Goal: Task Accomplishment & Management: Complete application form

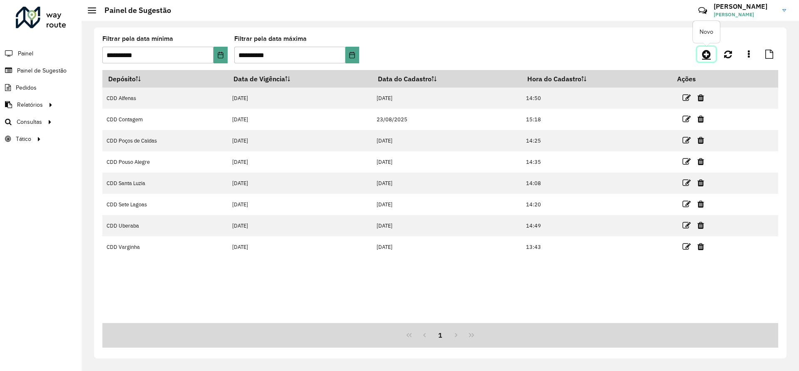
click at [708, 55] on icon at bounding box center [706, 54] width 9 height 10
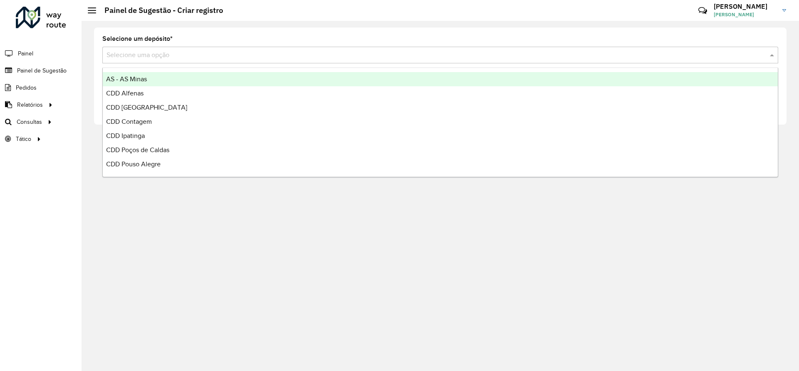
click at [456, 49] on div "Selecione uma opção" at bounding box center [440, 55] width 676 height 17
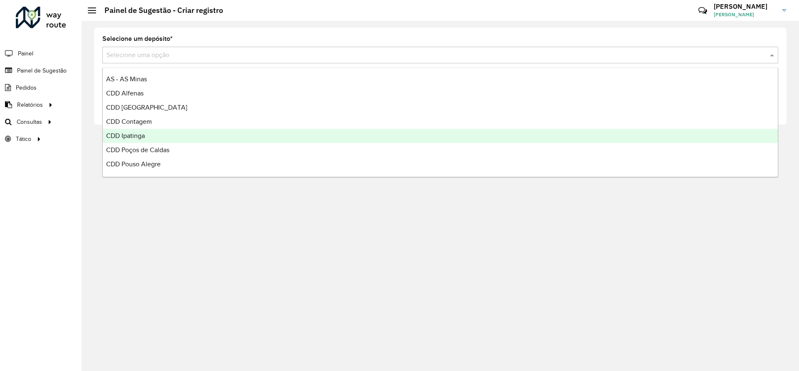
click at [210, 135] on div "CDD Ipatinga" at bounding box center [440, 136] width 675 height 14
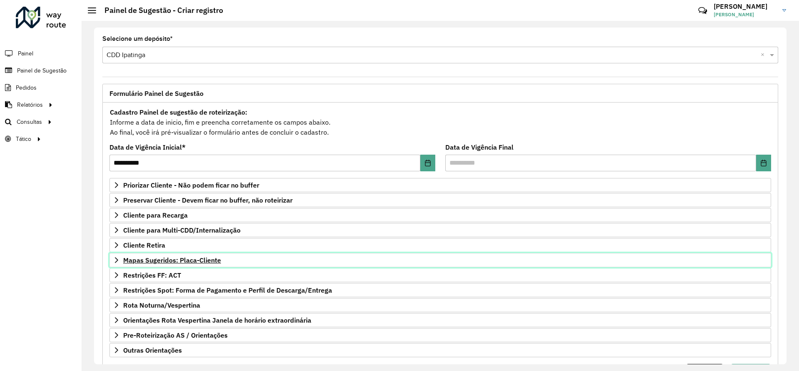
click at [191, 258] on span "Mapas Sugeridos: Placa-Cliente" at bounding box center [172, 259] width 98 height 7
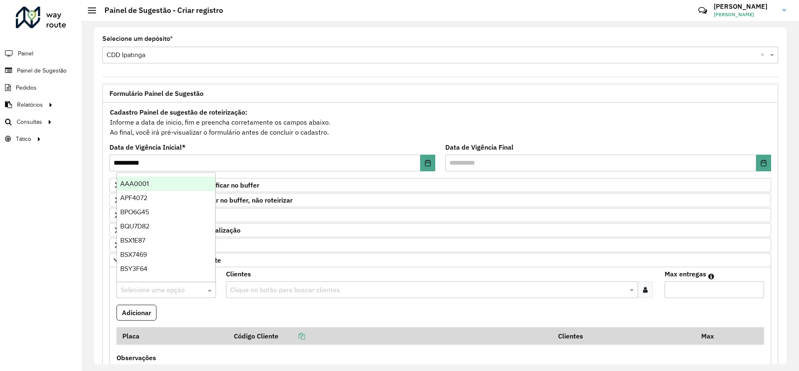
click at [167, 289] on input "text" at bounding box center [158, 290] width 75 height 10
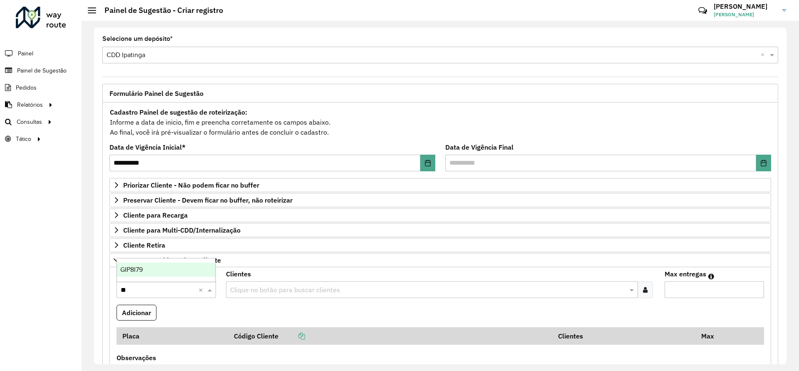
type input "***"
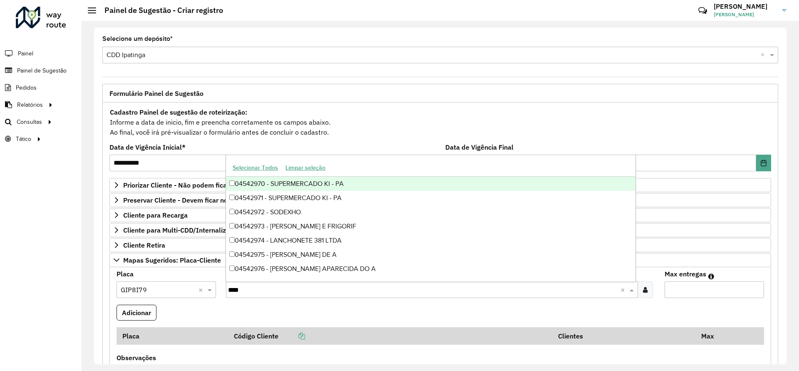
type input "*****"
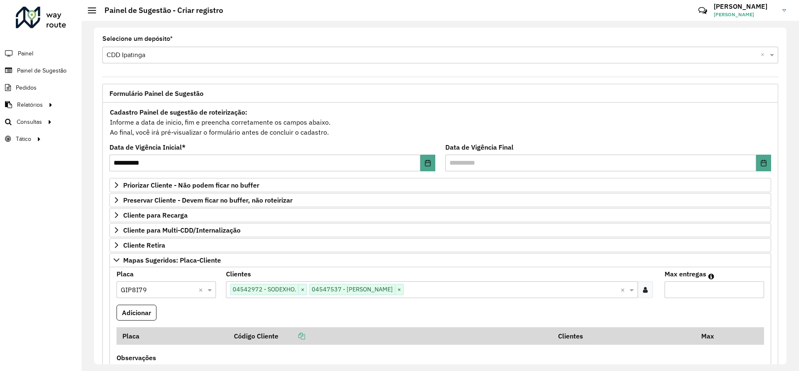
type input "*"
click at [117, 304] on button "Adicionar" at bounding box center [137, 312] width 40 height 16
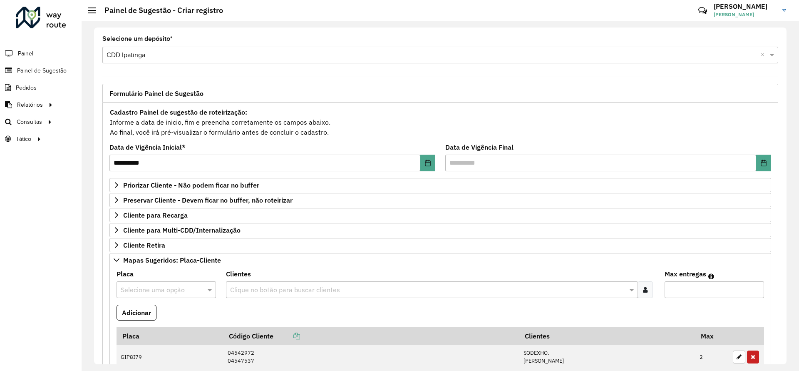
scroll to position [249, 0]
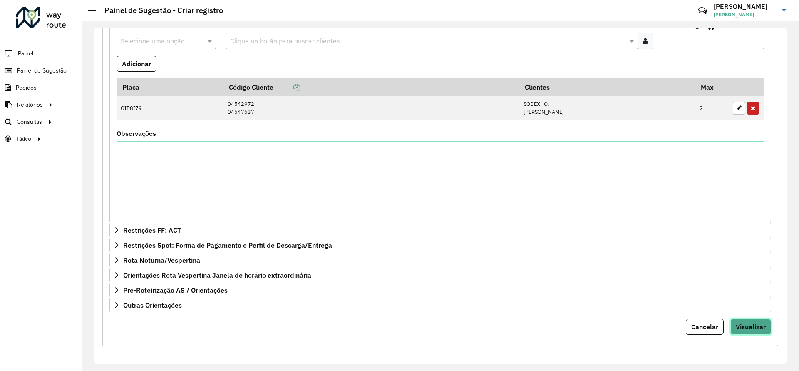
click at [746, 324] on span "Visualizar" at bounding box center [751, 326] width 30 height 8
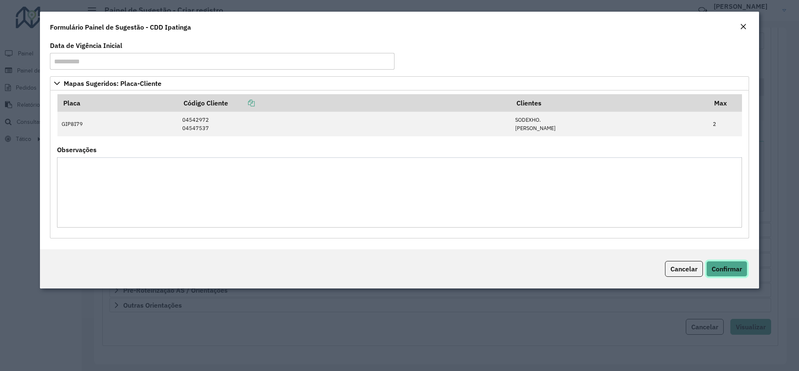
click at [740, 276] on button "Confirmar" at bounding box center [727, 269] width 41 height 16
